Goal: Check status: Check status

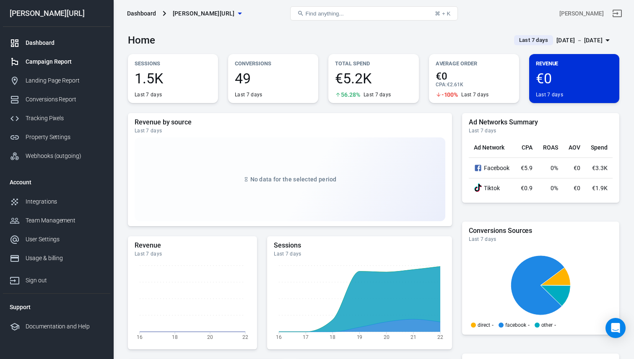
click at [87, 63] on div "Campaign Report" at bounding box center [65, 61] width 78 height 9
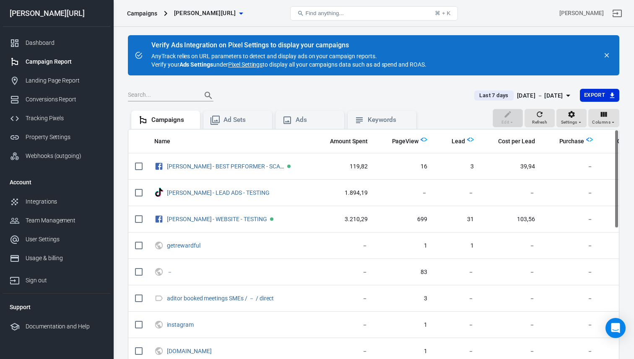
click at [533, 95] on div "[DATE] － [DATE]" at bounding box center [540, 96] width 46 height 10
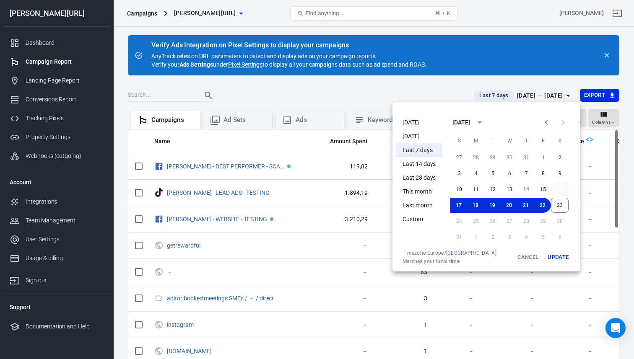
click at [564, 186] on button "16" at bounding box center [559, 189] width 17 height 15
click at [561, 202] on button "23" at bounding box center [560, 205] width 18 height 15
click at [556, 260] on button "Update" at bounding box center [557, 257] width 27 height 15
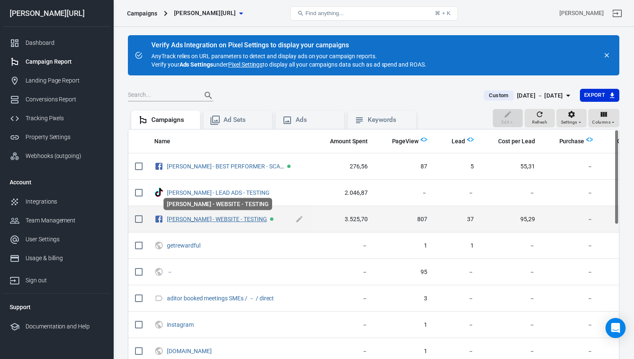
click at [214, 218] on link "[PERSON_NAME] - WEBSITE - TESTING" at bounding box center [217, 219] width 100 height 7
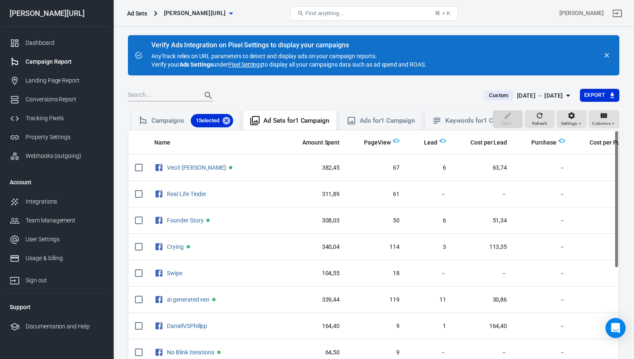
click at [538, 100] on div "[DATE] － [DATE]" at bounding box center [540, 96] width 46 height 10
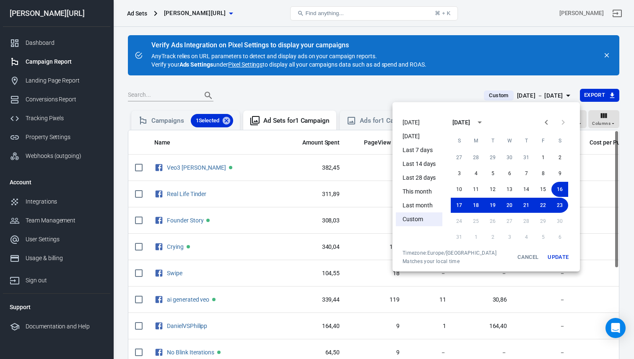
click at [559, 256] on button "Update" at bounding box center [557, 257] width 27 height 15
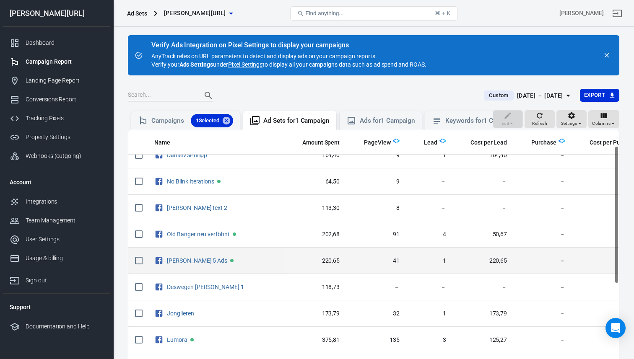
scroll to position [215, 0]
